Goal: Transaction & Acquisition: Purchase product/service

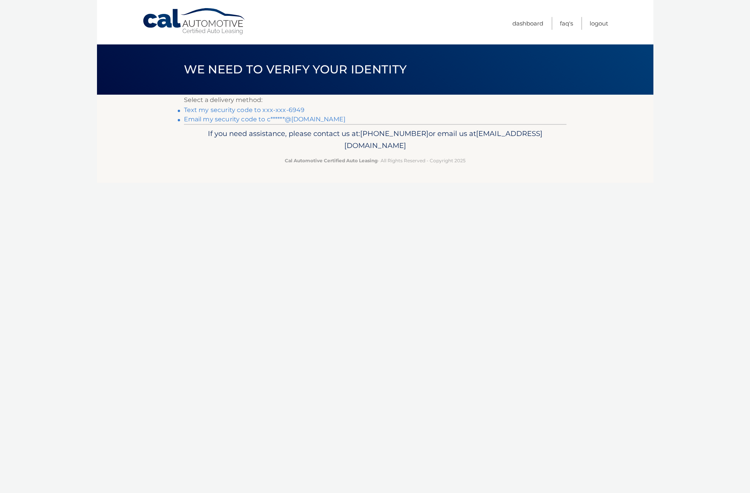
click at [283, 108] on link "Text my security code to xxx-xxx-6949" at bounding box center [244, 109] width 121 height 7
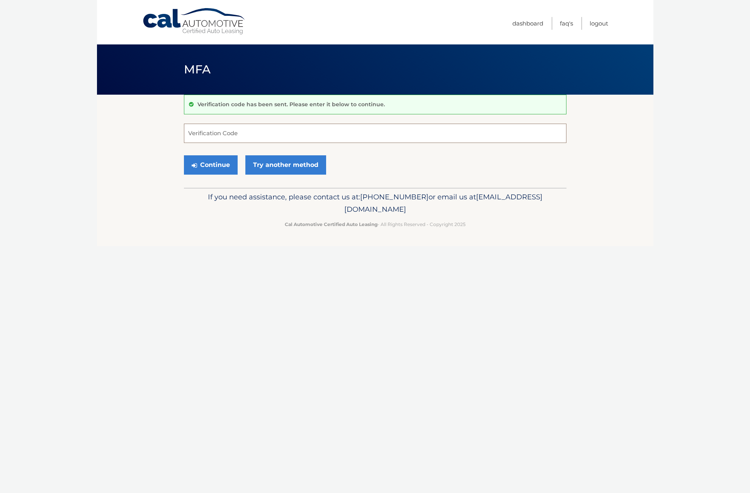
click at [267, 131] on input "Verification Code" at bounding box center [375, 133] width 383 height 19
click at [263, 138] on input "Verification Code" at bounding box center [375, 133] width 383 height 19
type input "320857"
click at [184, 155] on button "Continue" at bounding box center [211, 164] width 54 height 19
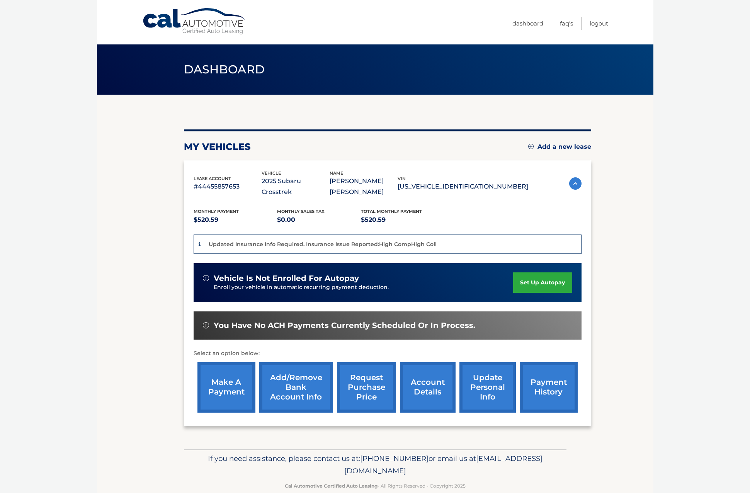
click at [530, 273] on link "set up autopay" at bounding box center [542, 283] width 59 height 20
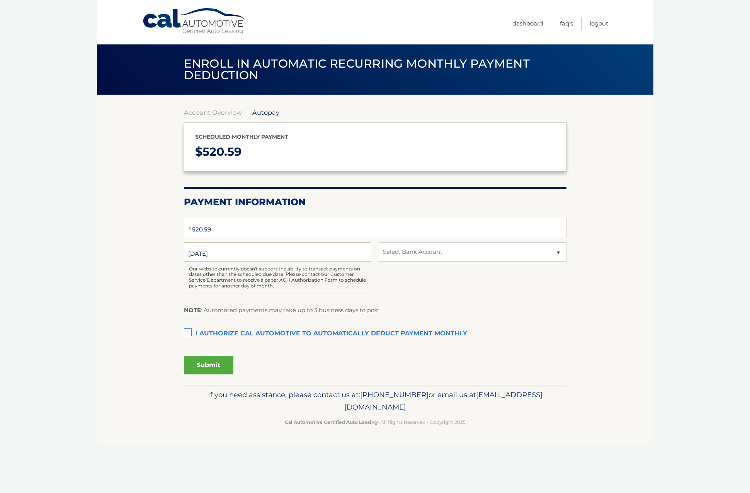
select select "MjE0MWQ0NjctYWQ4NS00MDdiLTllNDgtOTk5MTExNjY4MTFh"
click at [389, 354] on div "Submit" at bounding box center [375, 364] width 383 height 22
click at [631, 209] on section "Account Overview | Autopay Scheduled monthly payment $ 520.59 Payment Informati…" at bounding box center [375, 240] width 557 height 291
click at [218, 112] on link "Account Overview" at bounding box center [213, 113] width 58 height 8
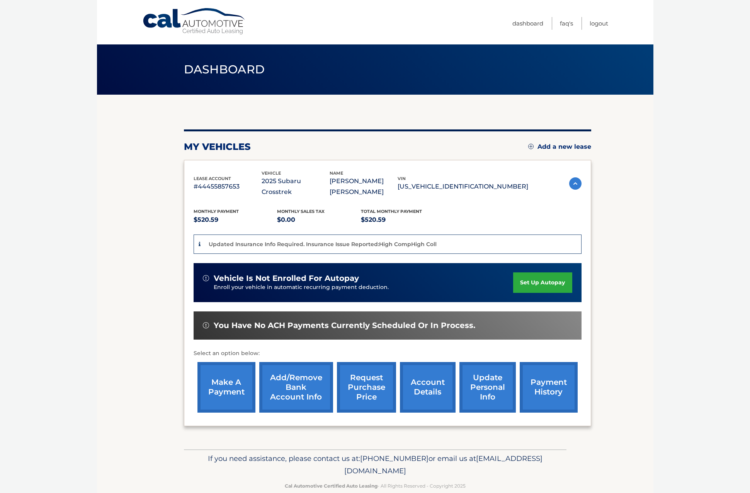
click at [231, 393] on link "make a payment" at bounding box center [227, 387] width 58 height 51
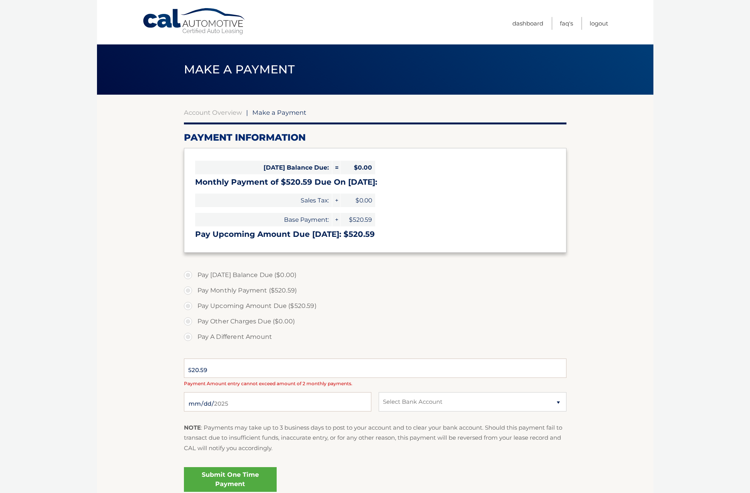
select select "MjE0MWQ0NjctYWQ4NS00MDdiLTllNDgtOTk5MTExNjY4MTFh"
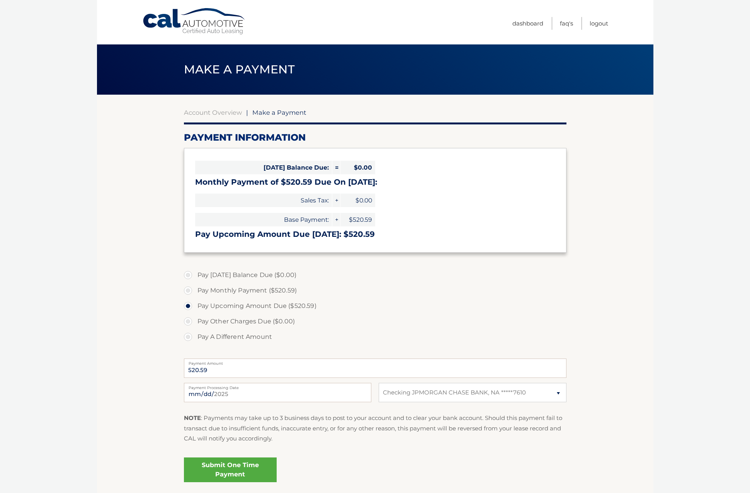
click at [411, 315] on label "Pay Other Charges Due ($0.00)" at bounding box center [375, 321] width 383 height 15
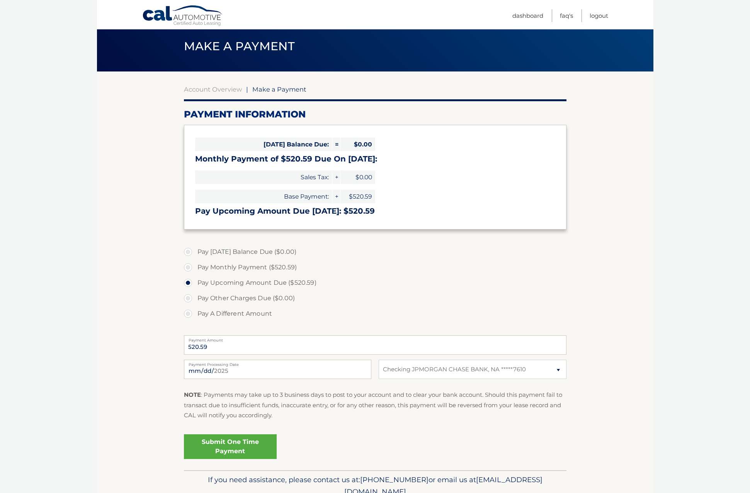
scroll to position [31, 0]
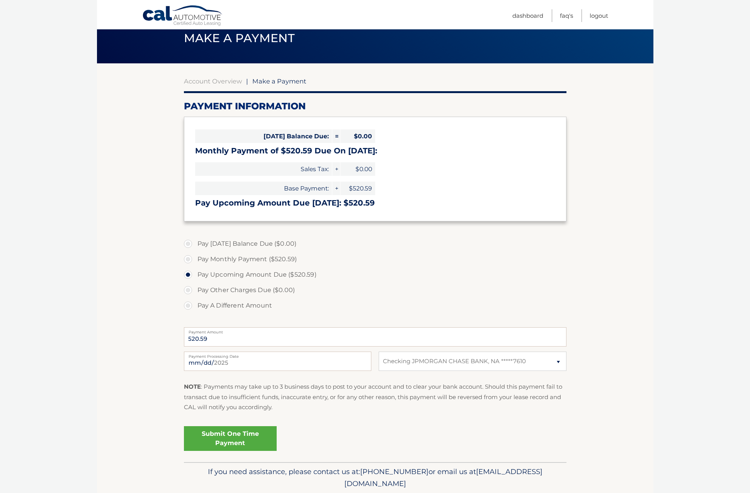
click at [264, 436] on link "Submit One Time Payment" at bounding box center [230, 438] width 93 height 25
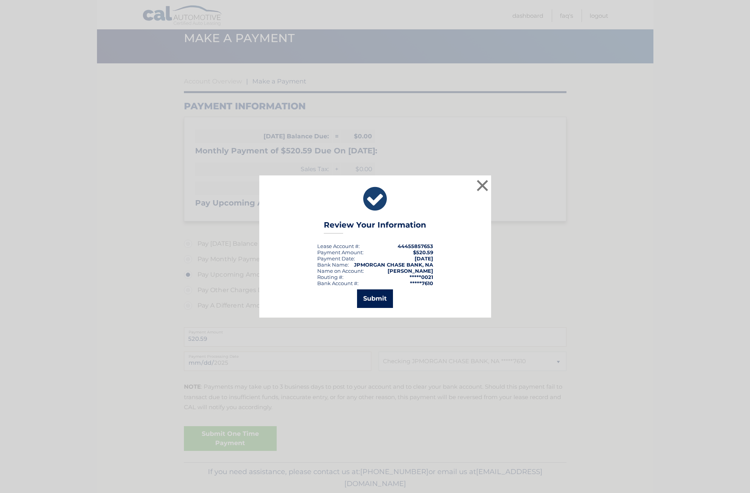
click at [383, 300] on button "Submit" at bounding box center [375, 299] width 36 height 19
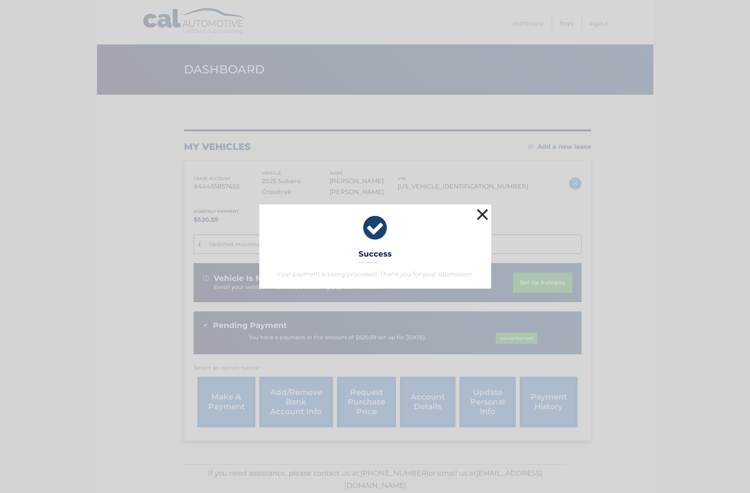
click at [481, 214] on button "×" at bounding box center [482, 214] width 15 height 15
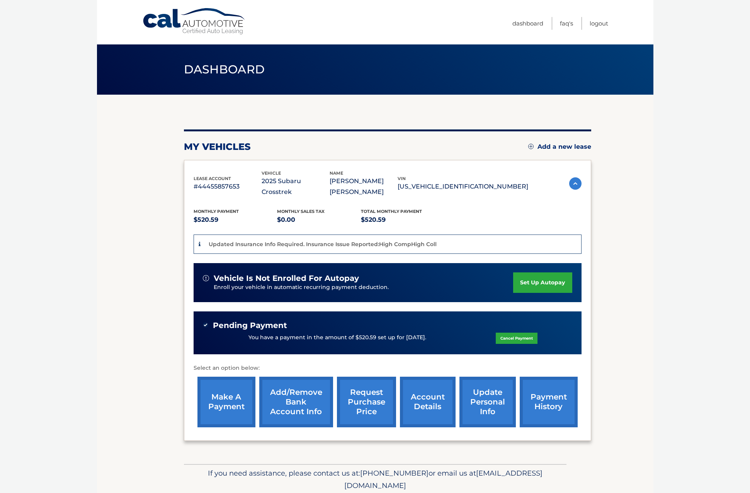
drag, startPoint x: 445, startPoint y: 476, endPoint x: 305, endPoint y: 472, distance: 139.3
click at [305, 472] on p "If you need assistance, please contact us at: [PHONE_NUMBER] or email us at [EM…" at bounding box center [375, 479] width 373 height 25
copy span "[EMAIL_ADDRESS][DOMAIN_NAME]"
drag, startPoint x: 194, startPoint y: 174, endPoint x: 510, endPoint y: 183, distance: 316.4
click at [510, 183] on div "lease account #44455857653 vehicle 2025 Subaru Crosstrek name [PERSON_NAME] [PE…" at bounding box center [361, 184] width 335 height 28
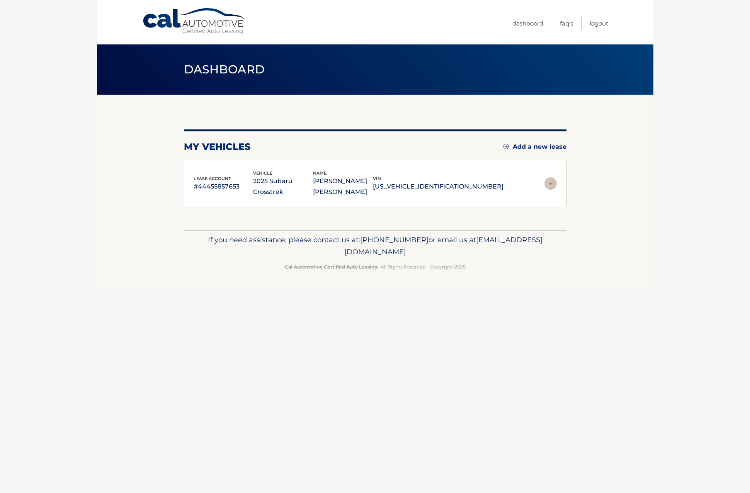
copy div "lease account #44455857653 vehicle 2025 Subaru Crosstrek name [PERSON_NAME] [PE…"
